Goal: Find contact information: Find contact information

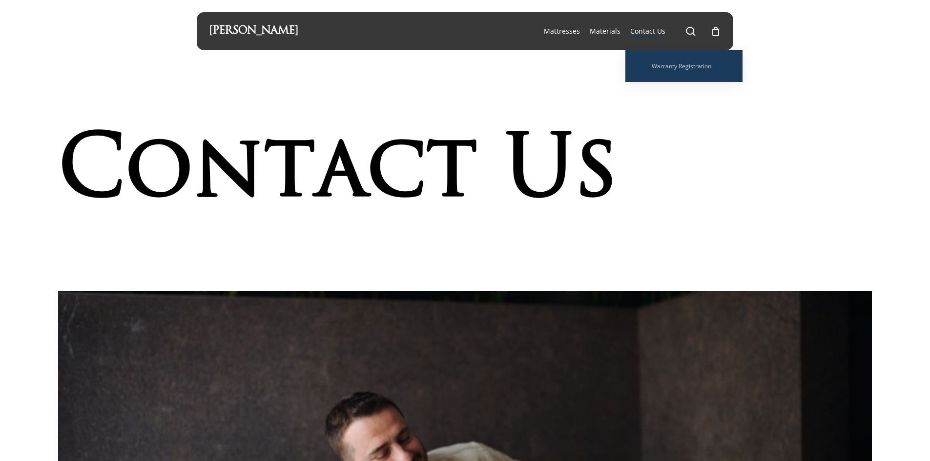
click at [648, 33] on span "Contact Us" at bounding box center [647, 30] width 35 height 9
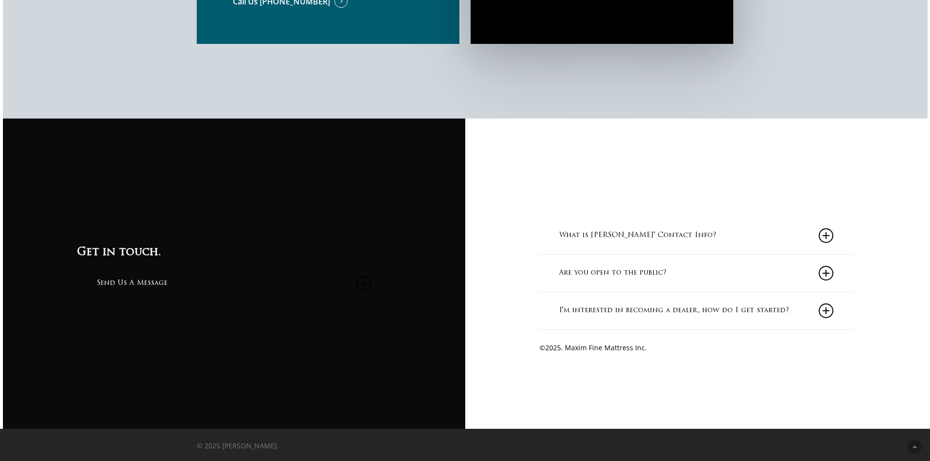
scroll to position [1019, 0]
click at [150, 280] on link "Send Us A Message" at bounding box center [234, 283] width 274 height 37
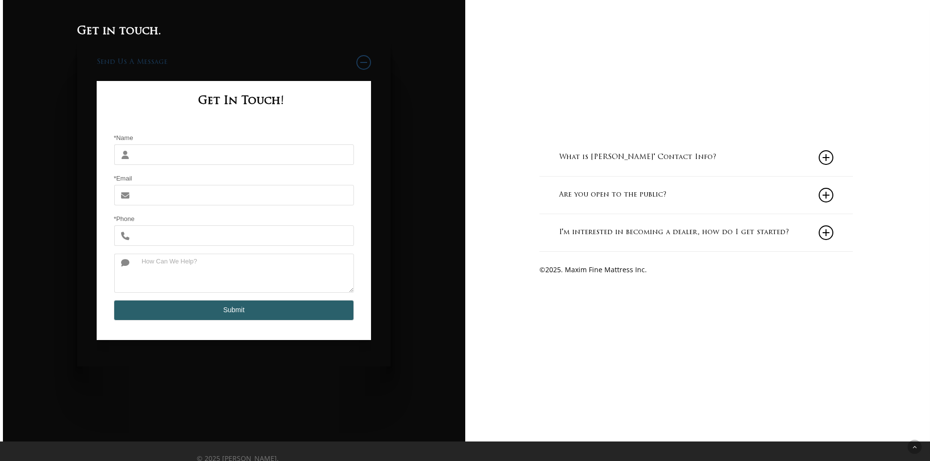
scroll to position [1201, 0]
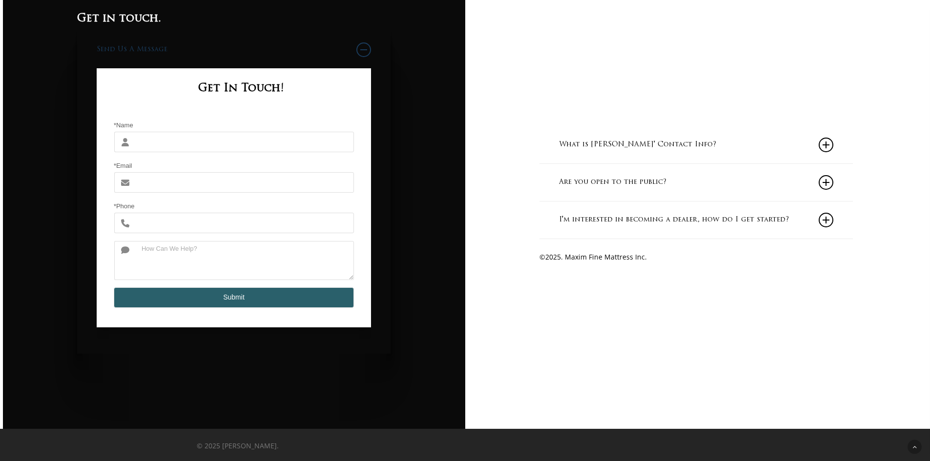
click at [623, 149] on link "What is [PERSON_NAME]' Contact Info?" at bounding box center [696, 144] width 274 height 37
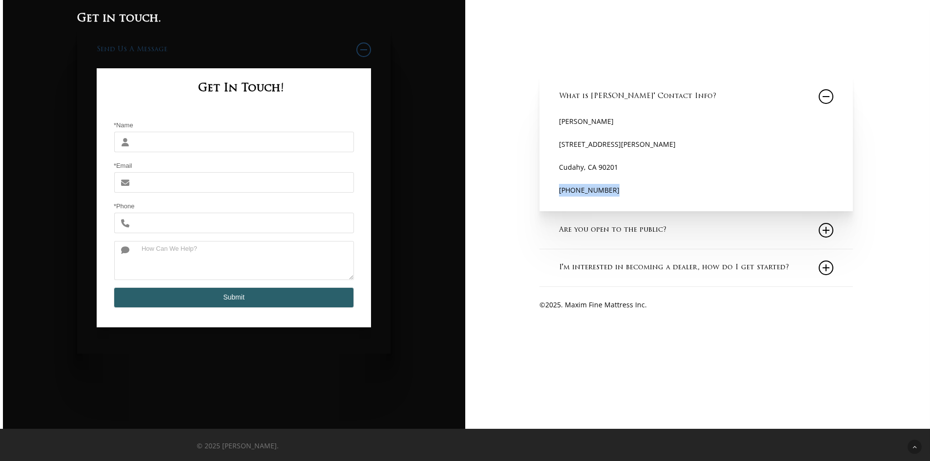
drag, startPoint x: 613, startPoint y: 188, endPoint x: 560, endPoint y: 187, distance: 53.2
click at [560, 187] on p "[PHONE_NUMBER]" at bounding box center [696, 190] width 274 height 13
